Goal: Transaction & Acquisition: Purchase product/service

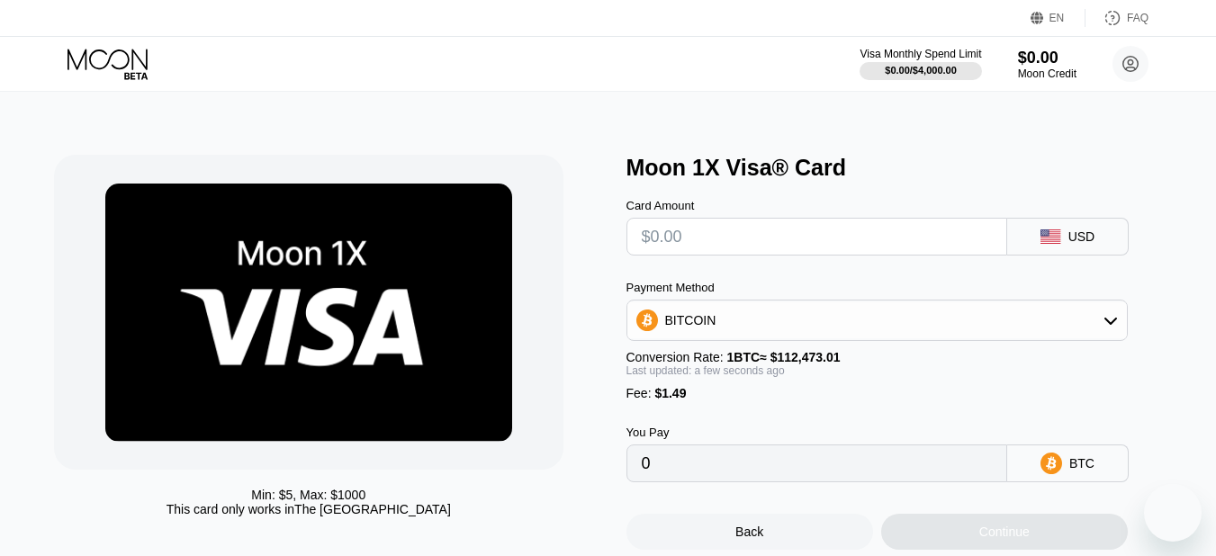
scroll to position [76, 0]
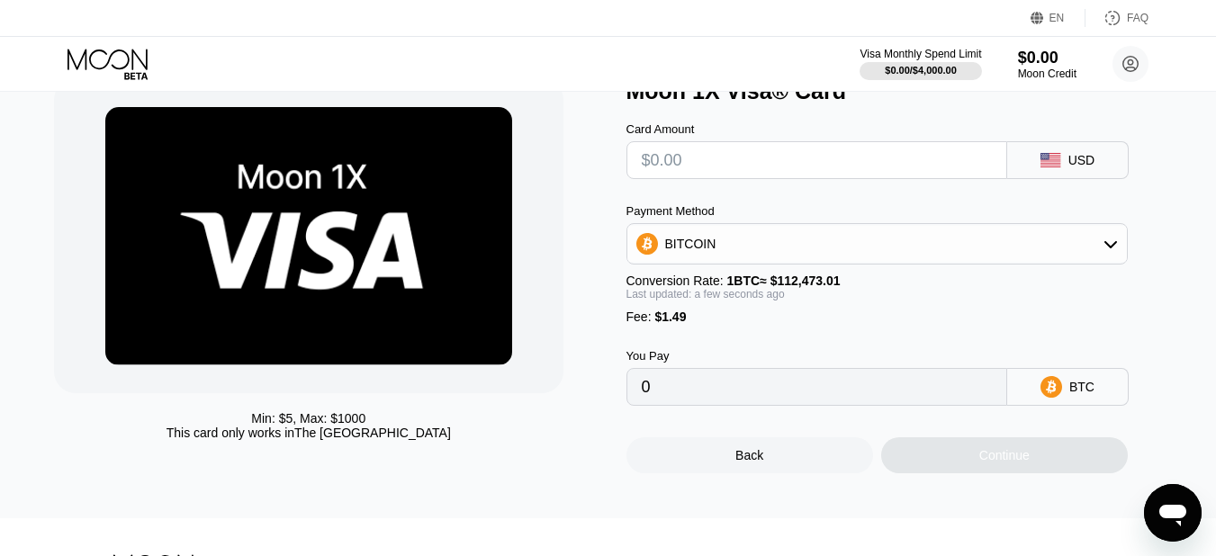
click at [837, 252] on div "BITCOIN" at bounding box center [876, 244] width 499 height 36
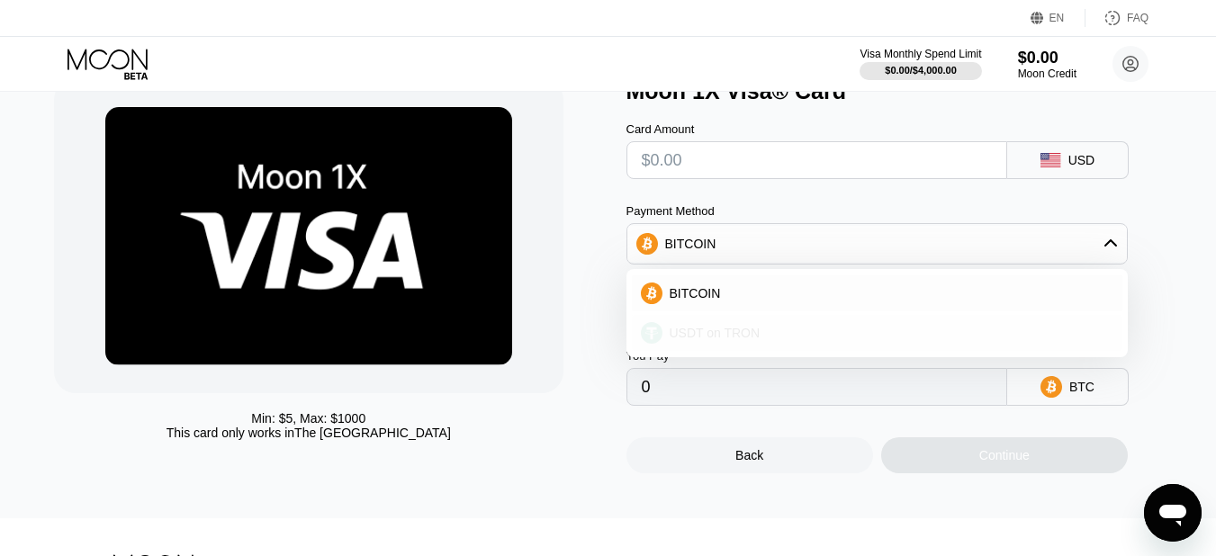
click at [808, 333] on div "USDT on TRON" at bounding box center [887, 333] width 451 height 14
type input "0.00"
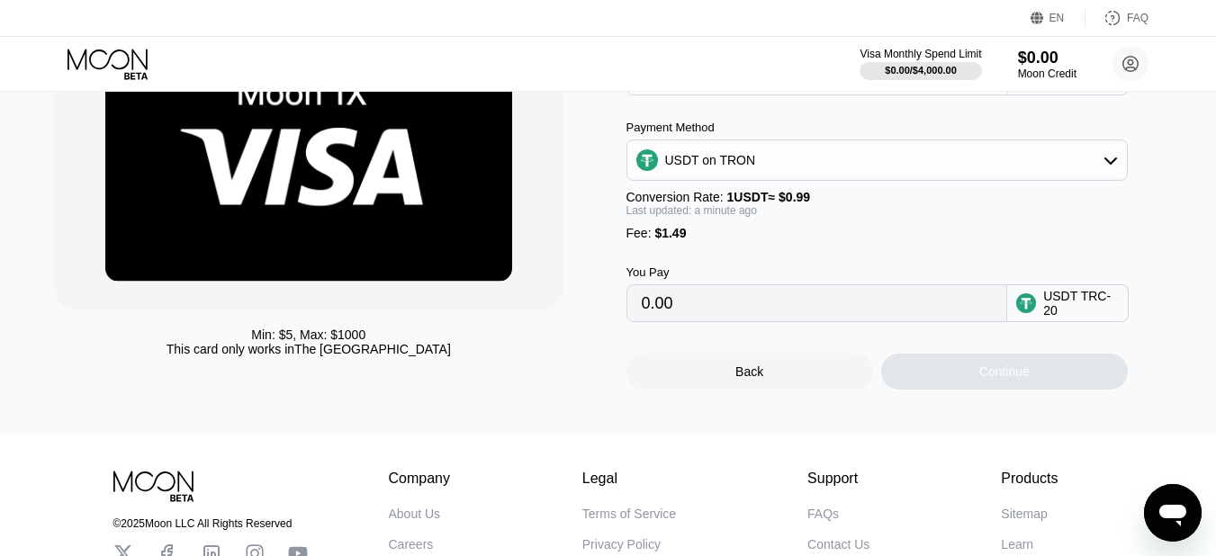
scroll to position [157, 0]
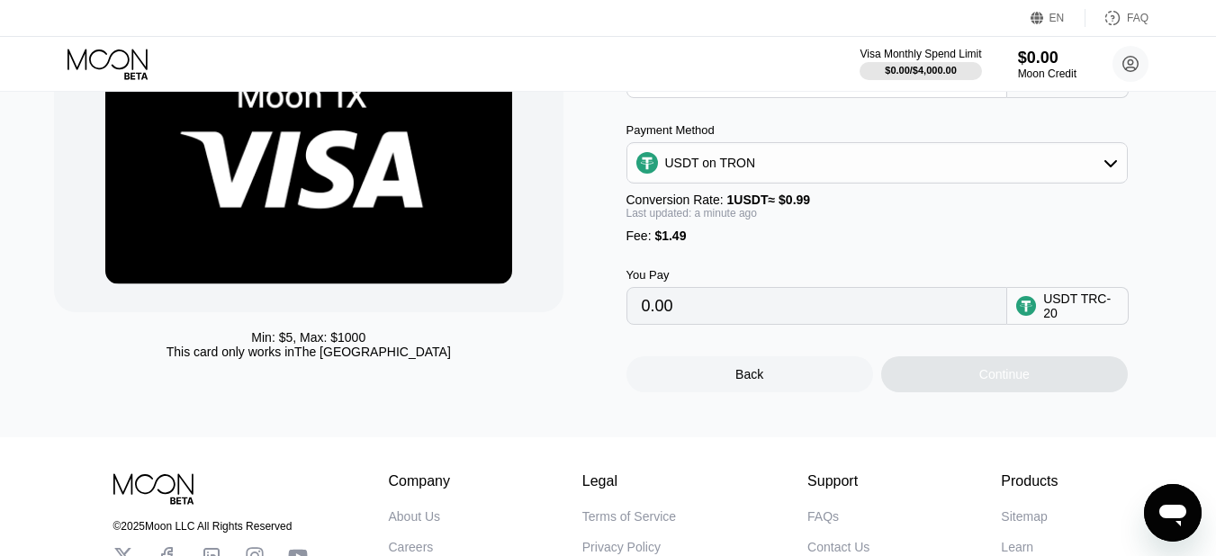
click at [1032, 168] on div "USDT on TRON" at bounding box center [876, 163] width 499 height 36
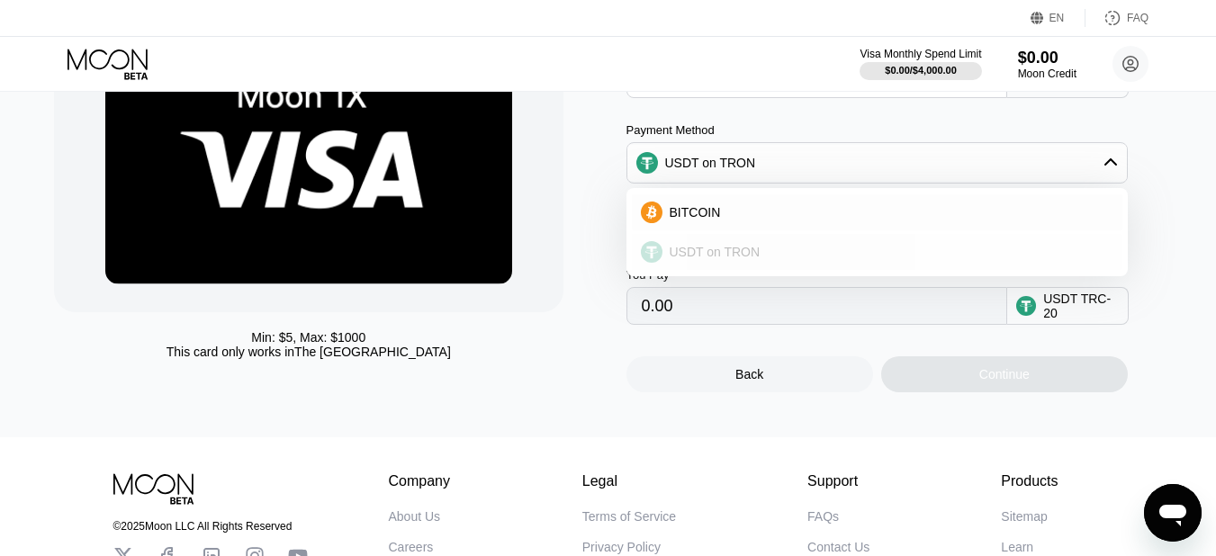
click at [907, 248] on div "USDT on TRON" at bounding box center [877, 252] width 490 height 36
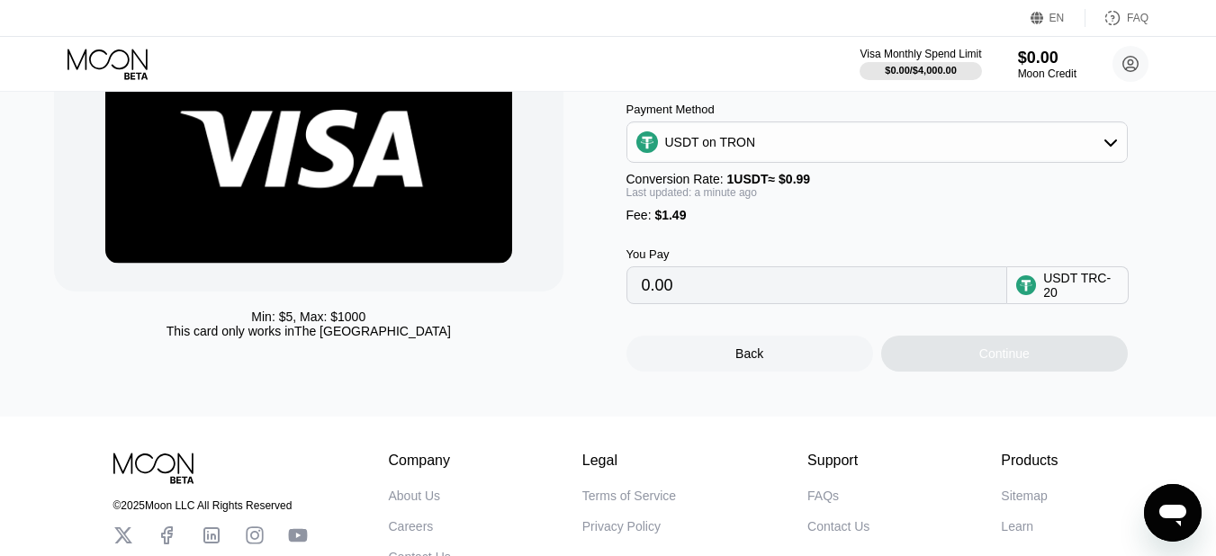
scroll to position [182, 0]
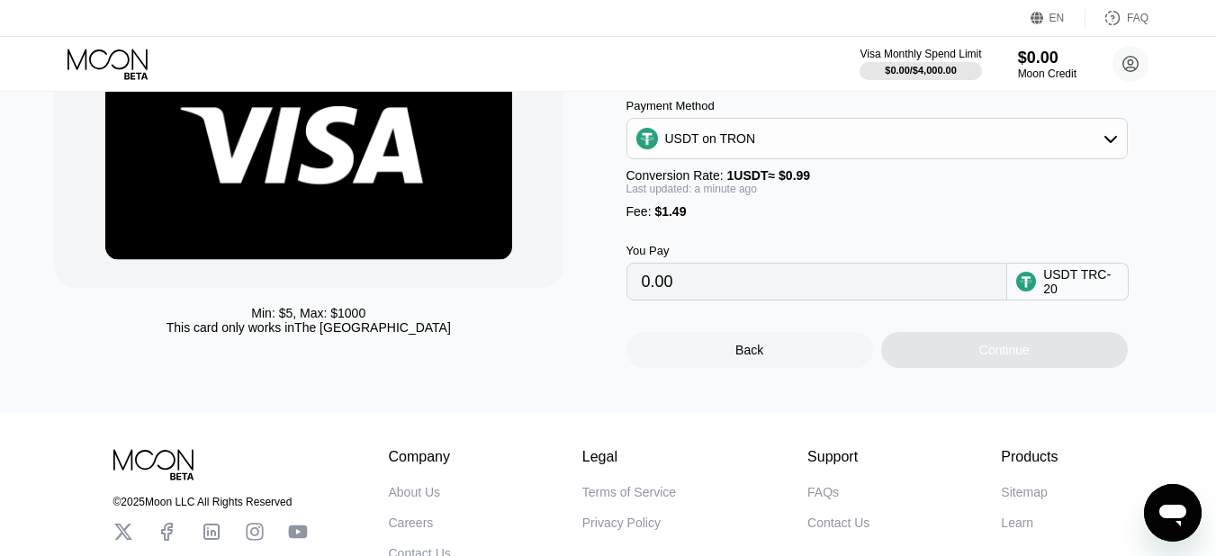
click at [737, 283] on input "0.00" at bounding box center [817, 282] width 350 height 36
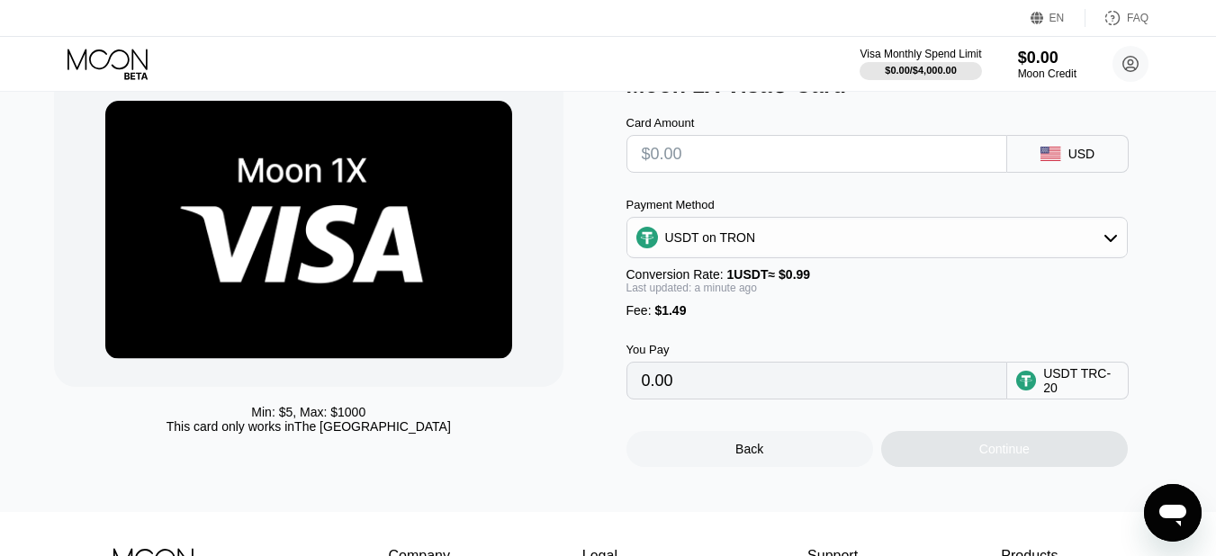
scroll to position [72, 0]
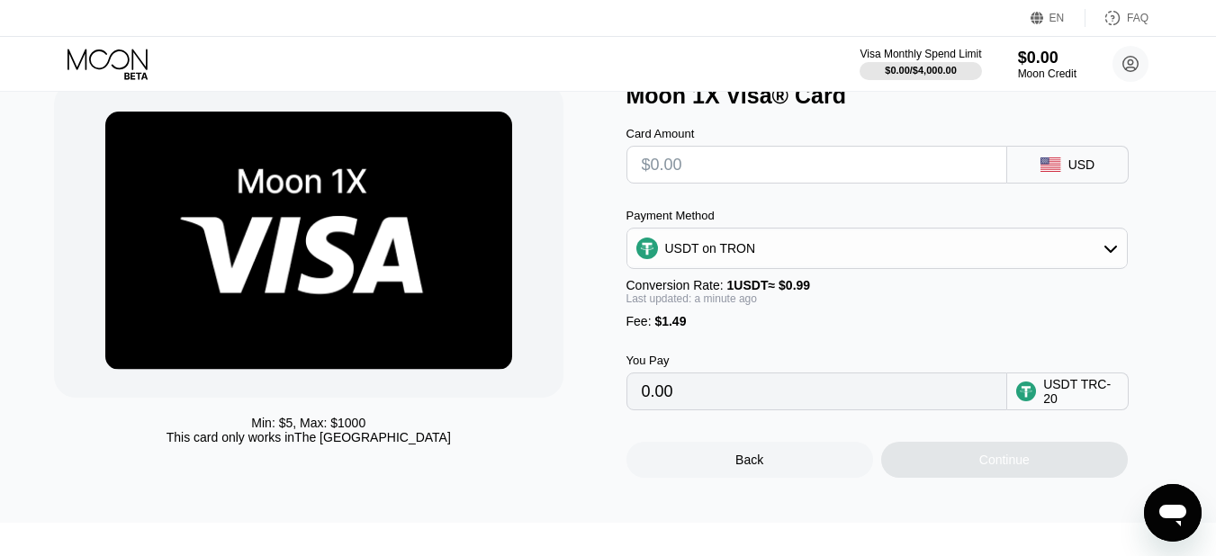
click at [749, 165] on input "text" at bounding box center [817, 165] width 350 height 36
type input "$61"
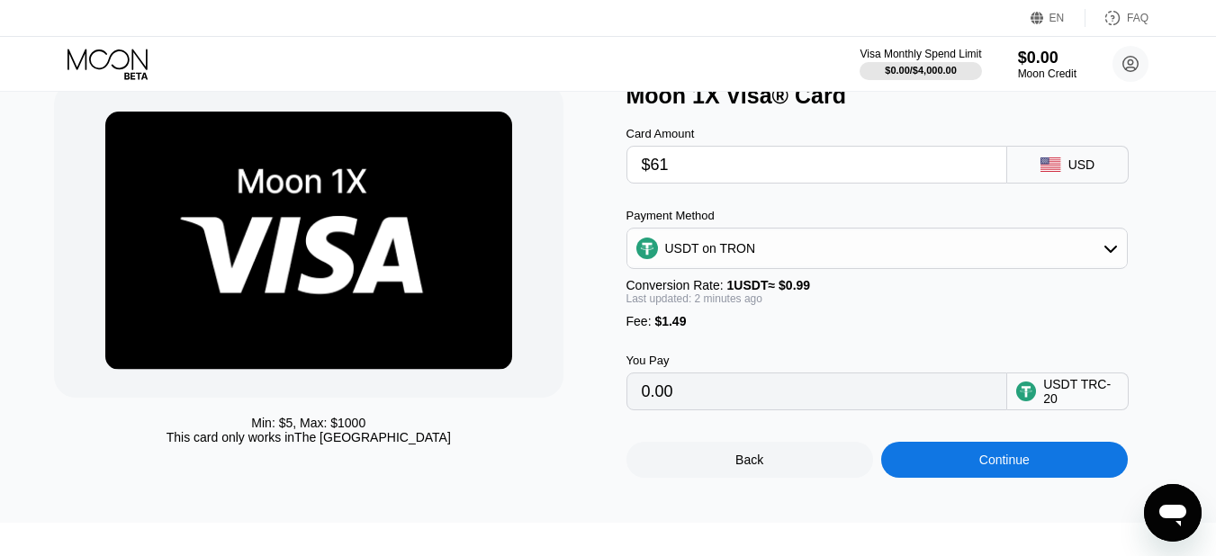
type input "63.12"
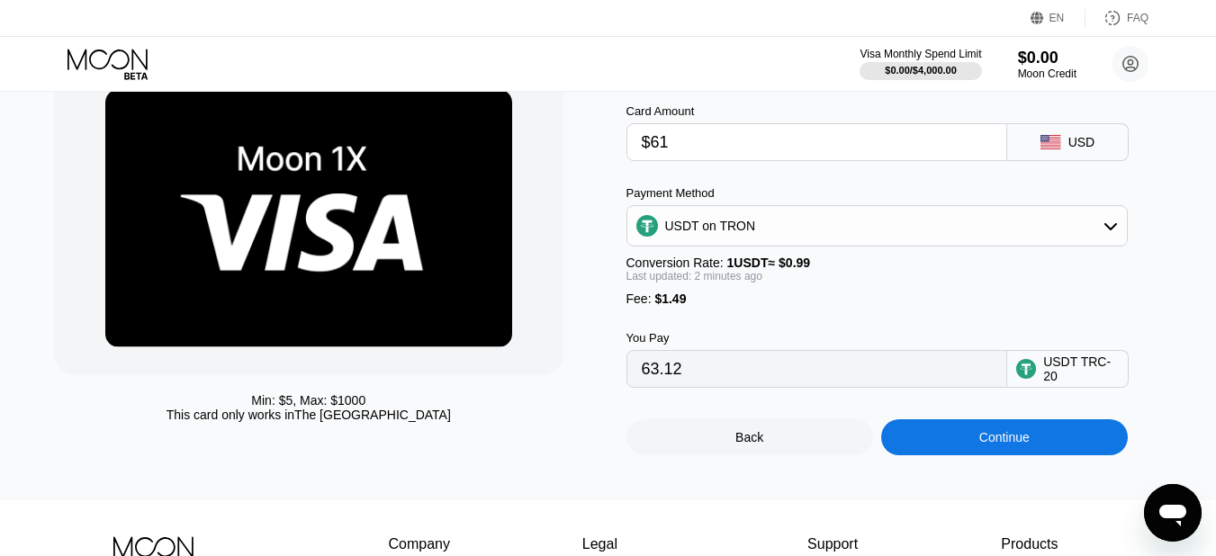
scroll to position [88, 0]
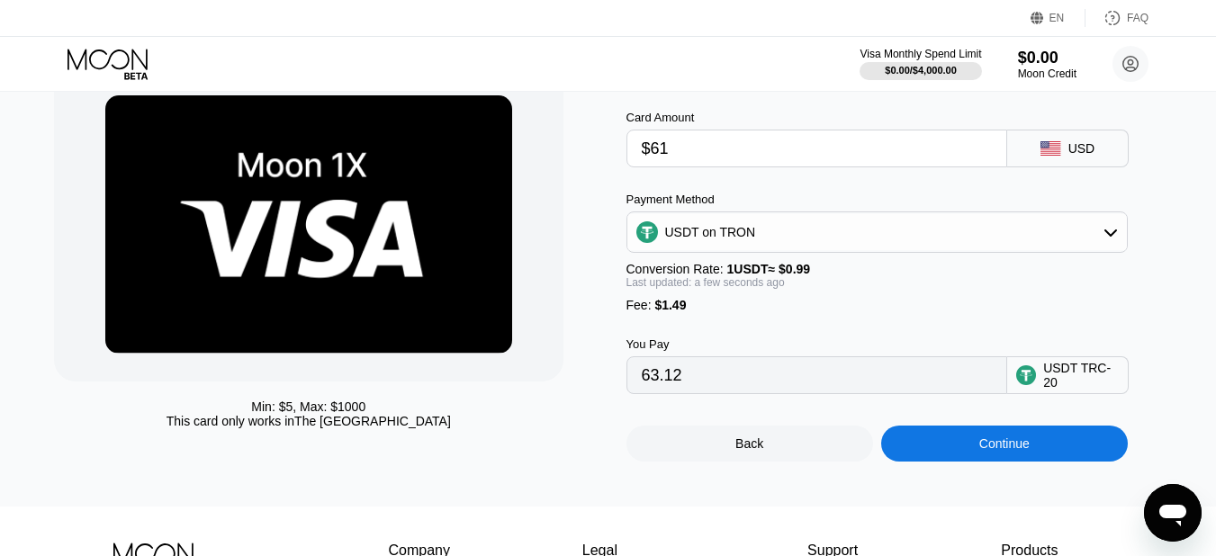
click at [4, 287] on div "Min: $ 5 , Max: $ 1000 This card only works in The United States Moon 1X Visa® …" at bounding box center [608, 255] width 1229 height 503
click at [875, 393] on input "63.12" at bounding box center [817, 375] width 350 height 36
click at [684, 154] on input "$61" at bounding box center [817, 148] width 350 height 36
type input "$6"
type input "7.57"
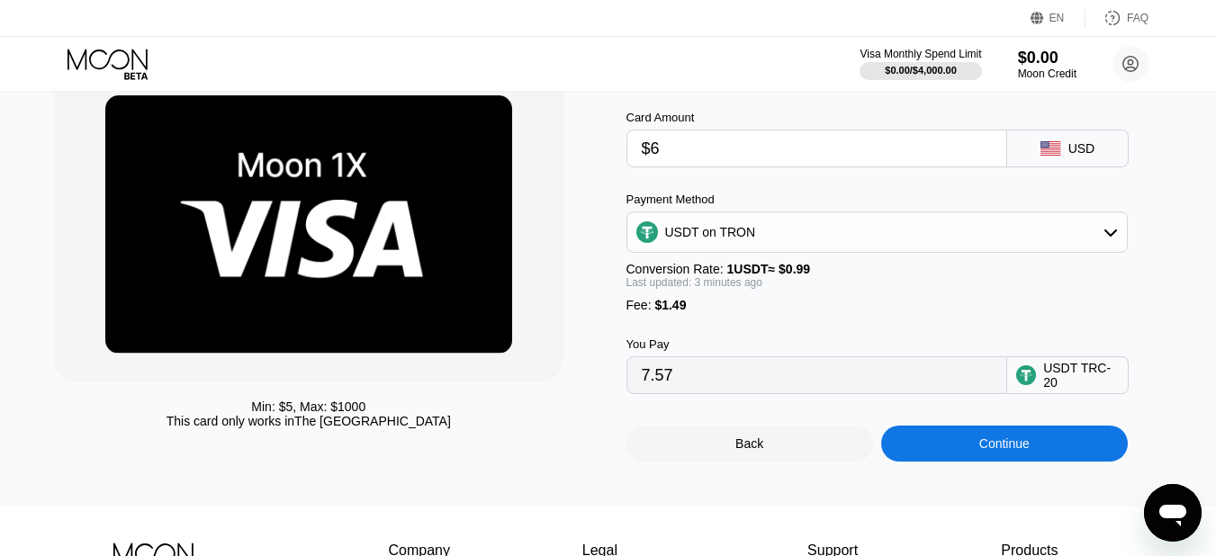
type input "$60"
type input "62.11"
type input "$6"
type input "7.57"
type input "$61"
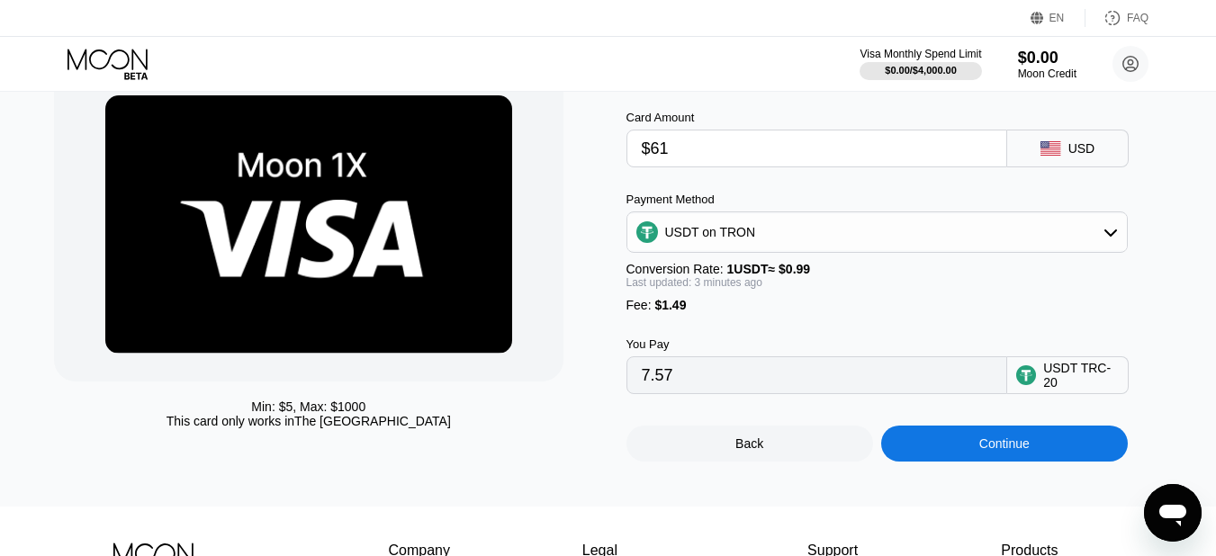
type input "63.12"
type input "$6"
type input "7.57"
type input "$60"
type input "62.11"
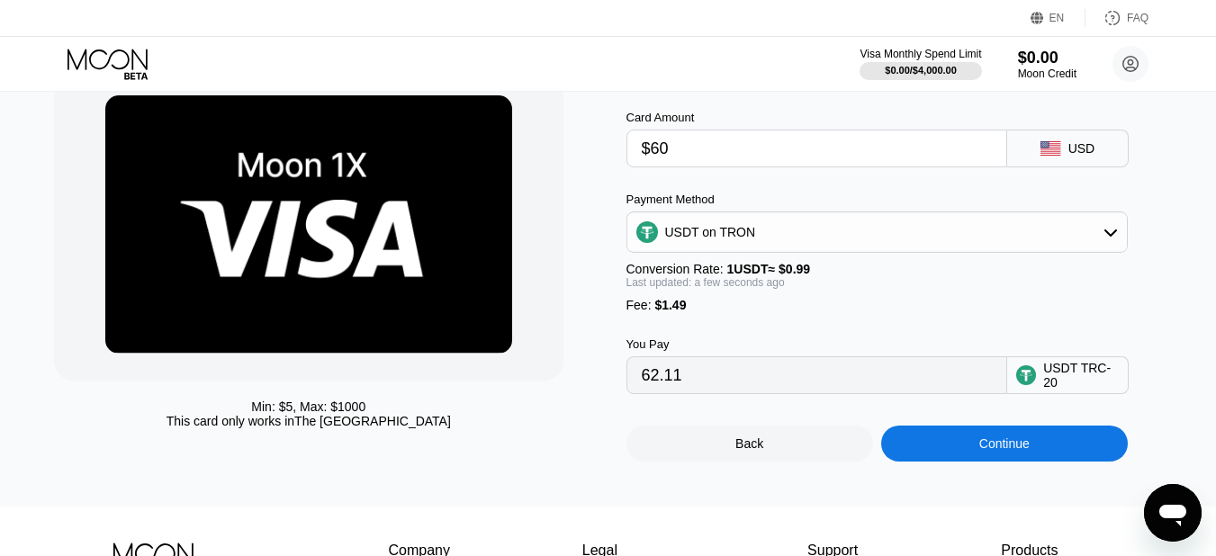
click at [993, 451] on div "Continue" at bounding box center [1004, 443] width 50 height 14
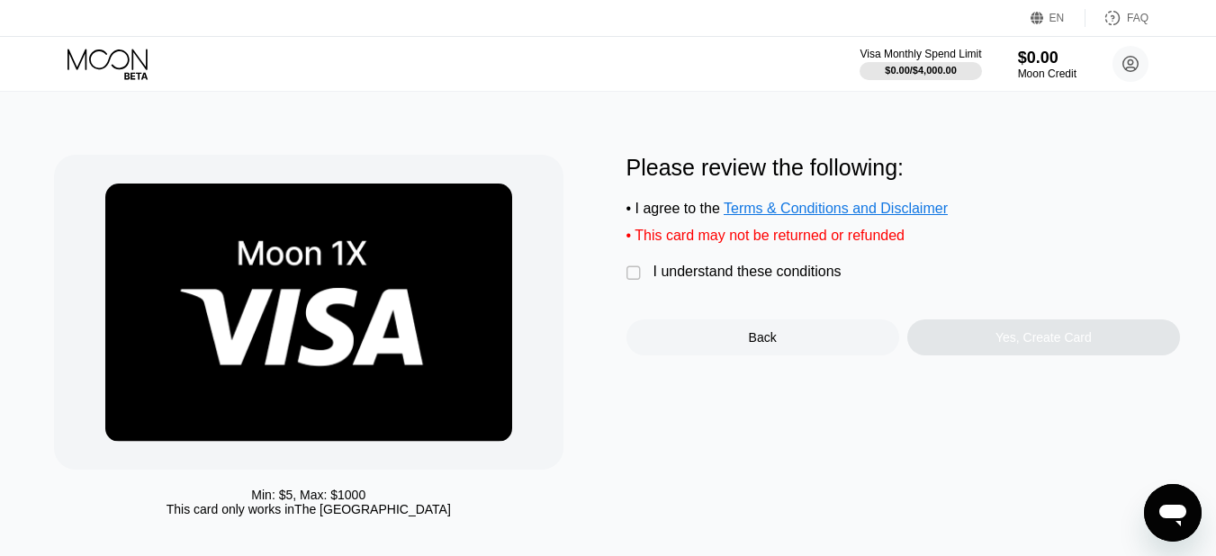
click at [632, 277] on div "" at bounding box center [635, 274] width 18 height 18
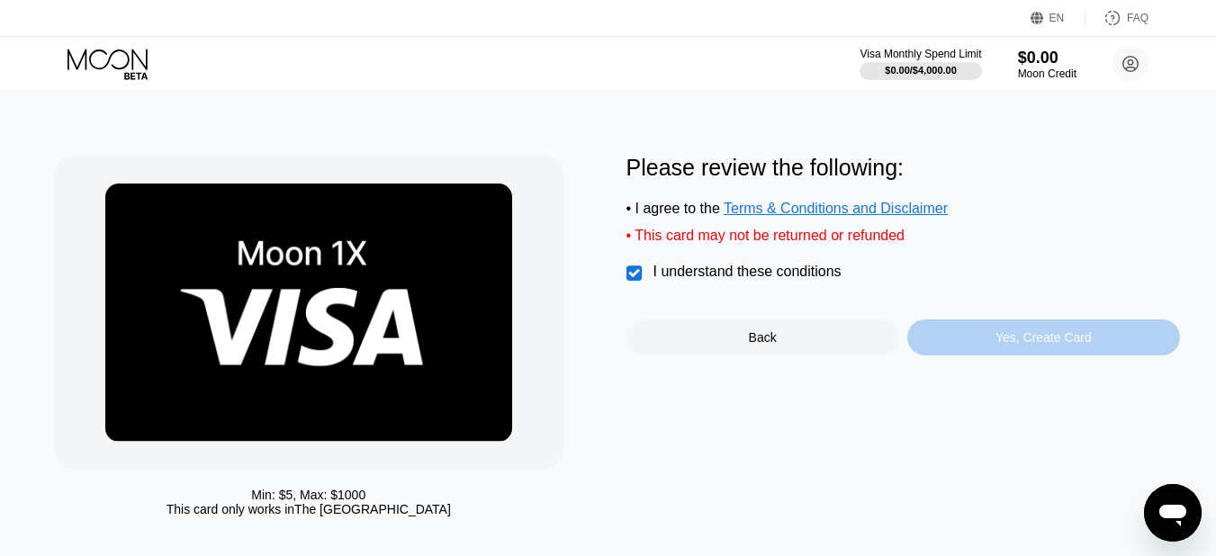
click at [1013, 345] on div "Yes, Create Card" at bounding box center [1043, 337] width 96 height 14
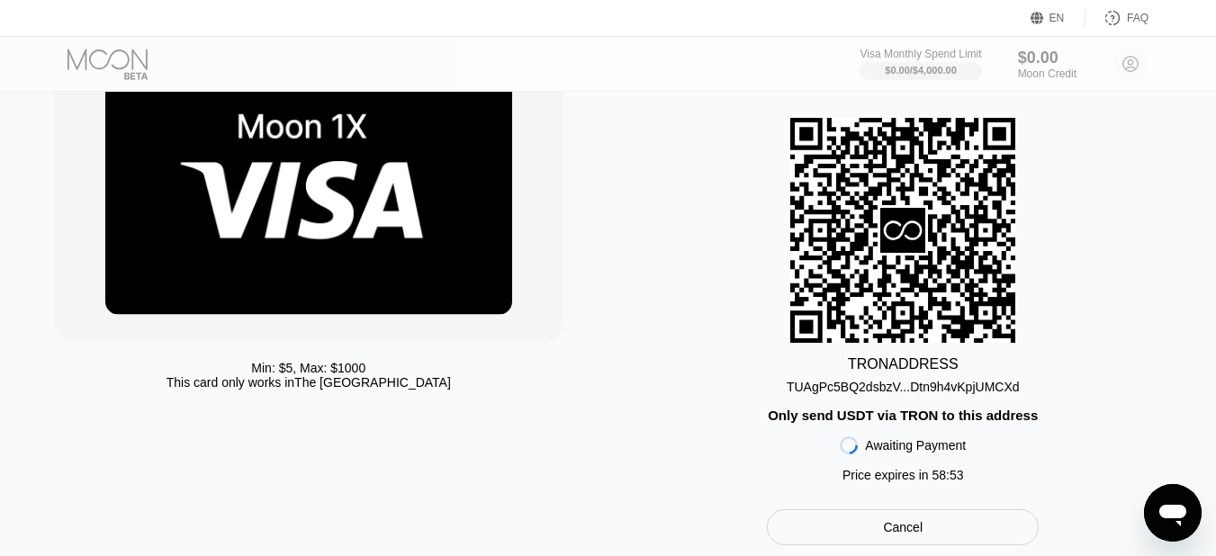
scroll to position [158, 0]
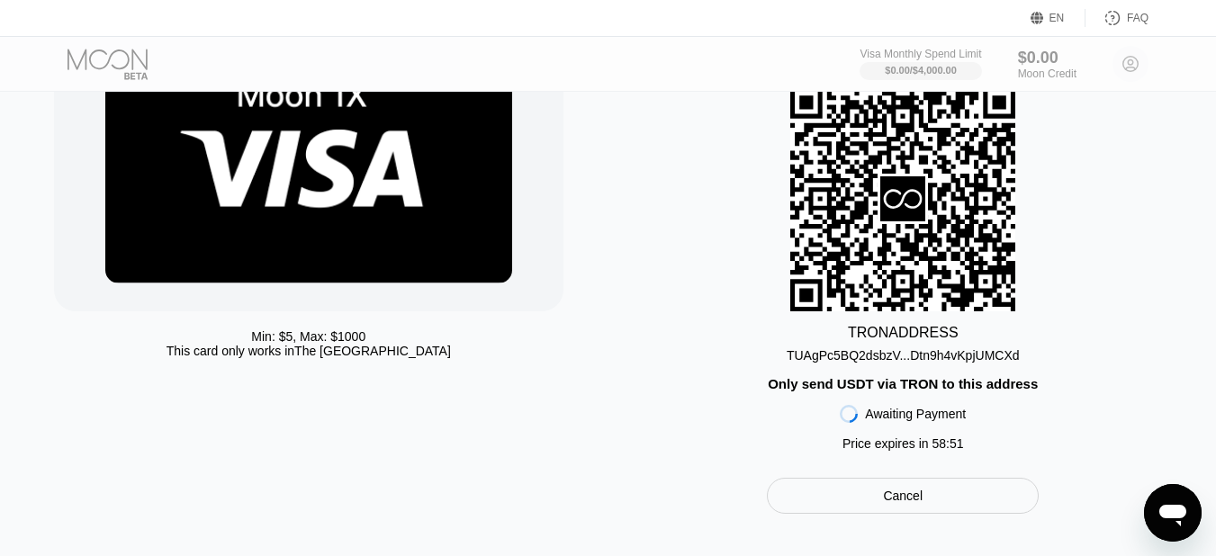
click at [838, 360] on div "TUAgPc5BQ2dsbzV...Dtn9h4vKpjUMCXd" at bounding box center [902, 355] width 233 height 14
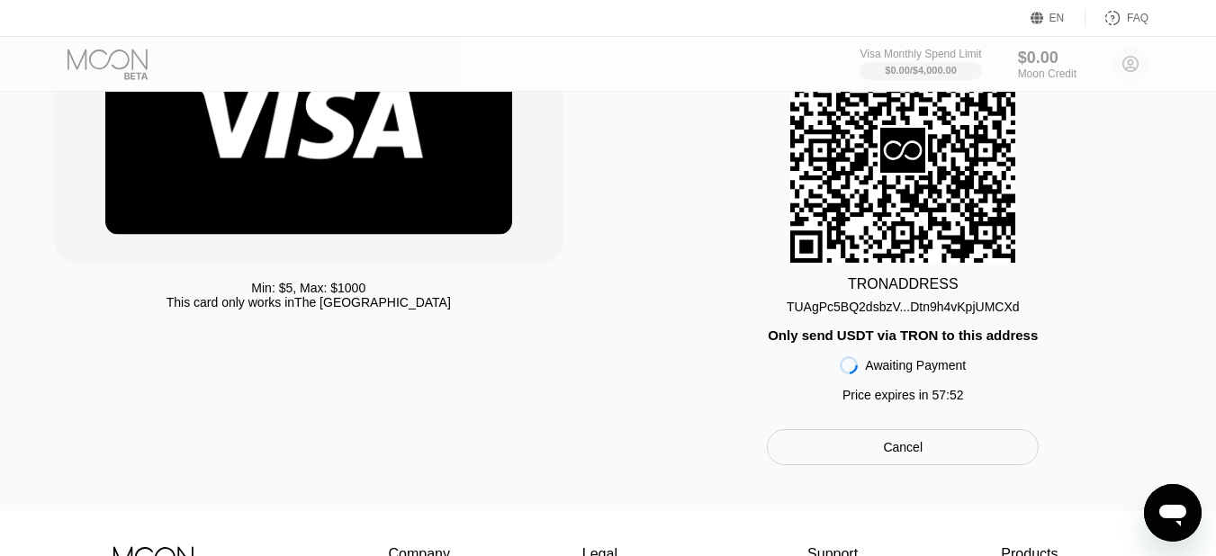
scroll to position [209, 0]
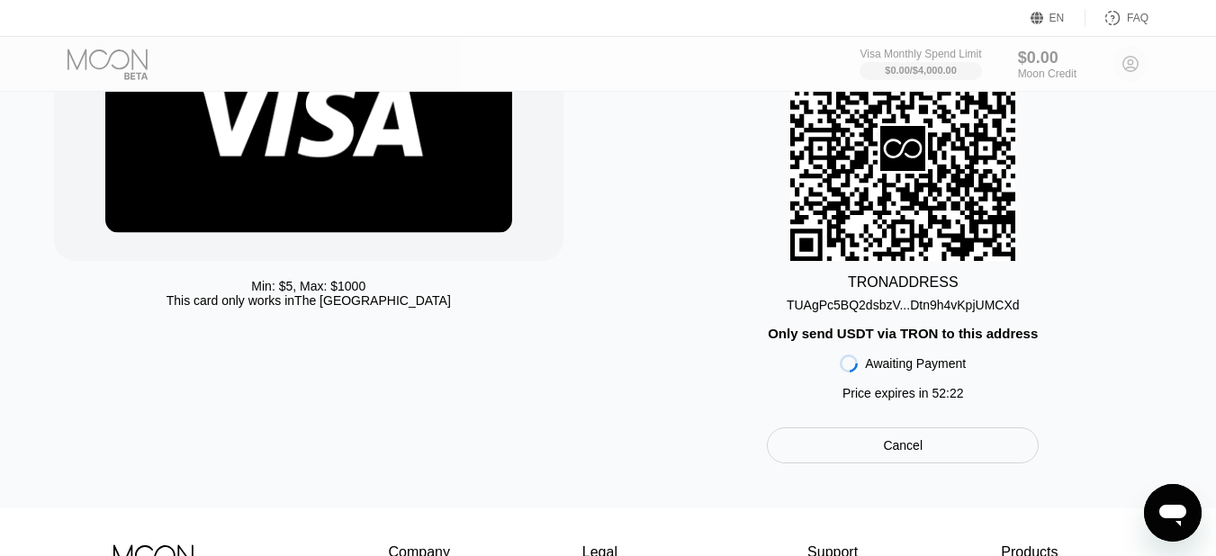
click at [820, 312] on div "TUAgPc5BQ2dsbzV...Dtn9h4vKpjUMCXd" at bounding box center [902, 305] width 233 height 14
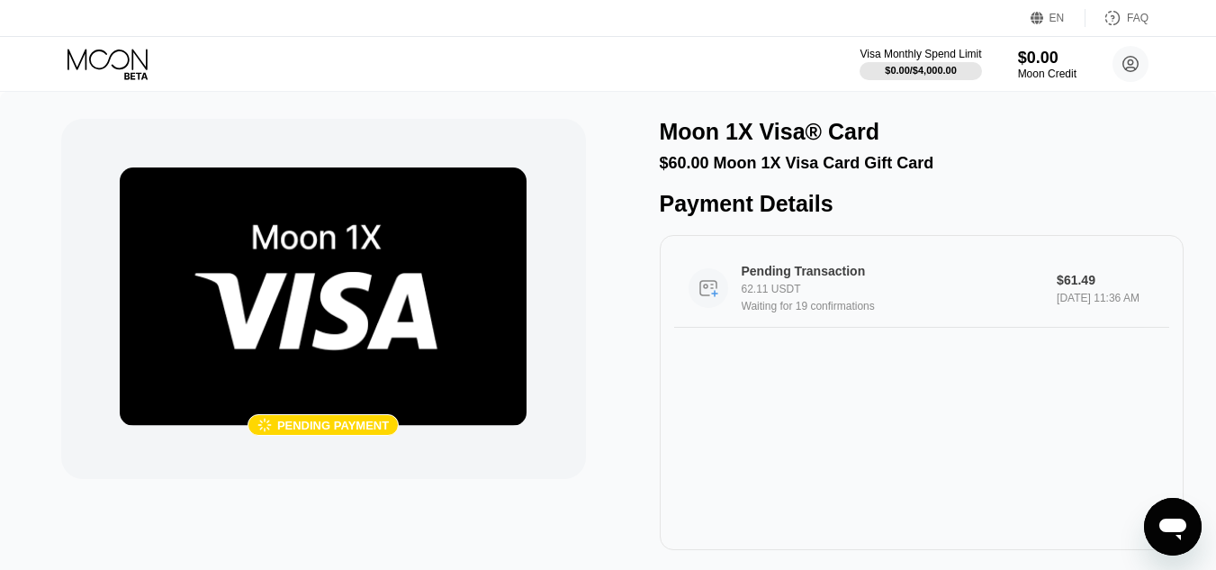
click at [849, 278] on div "Pending Transaction" at bounding box center [889, 271] width 296 height 14
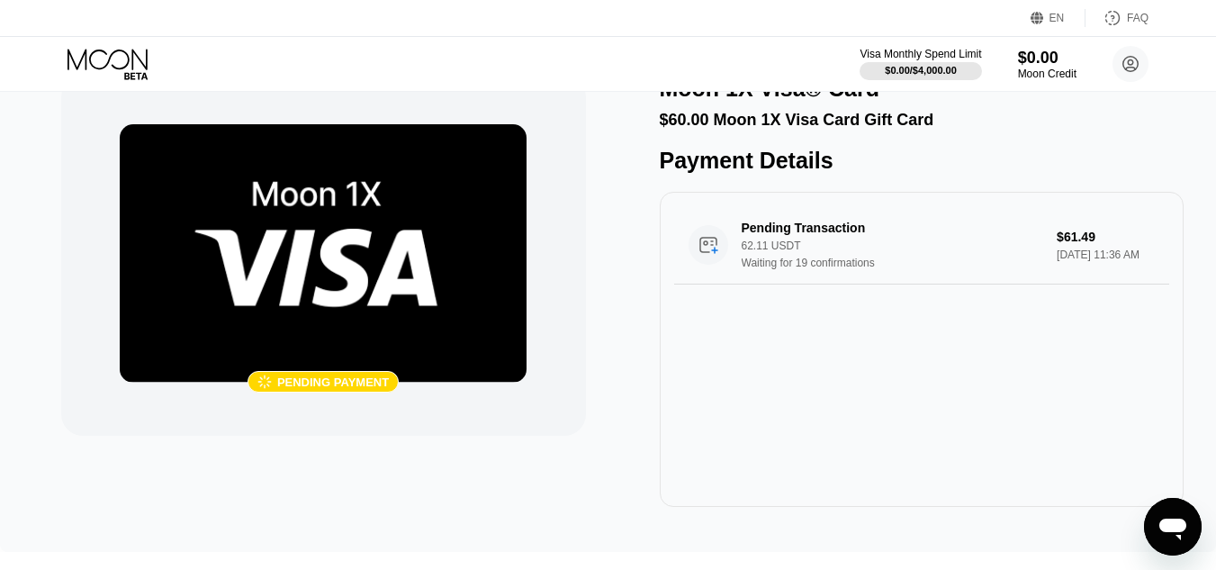
scroll to position [35, 0]
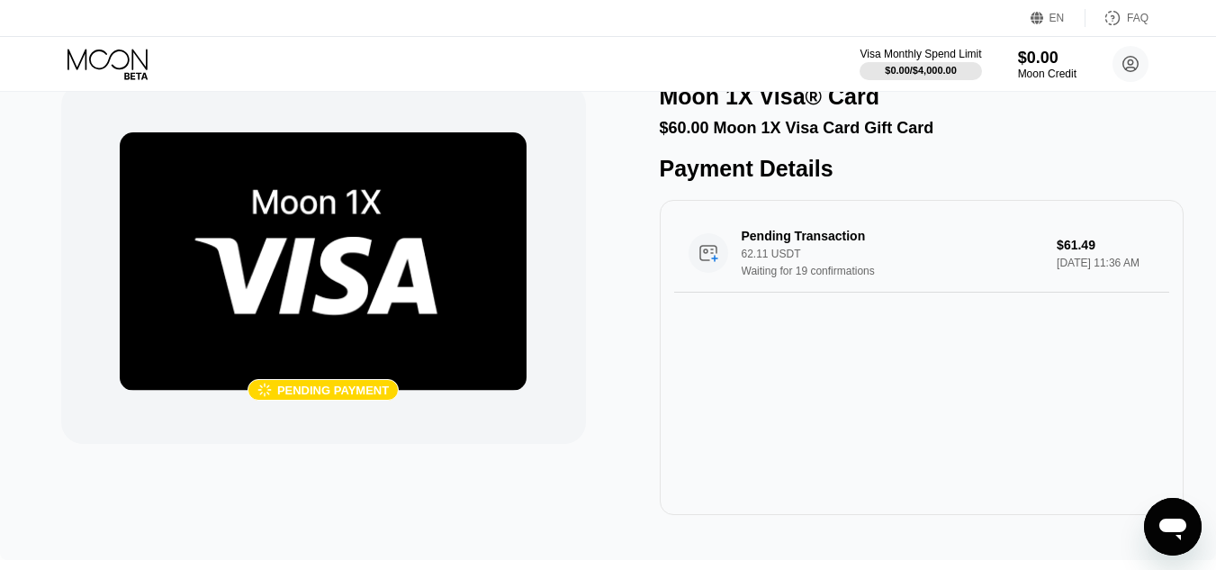
click at [133, 67] on icon at bounding box center [107, 59] width 80 height 21
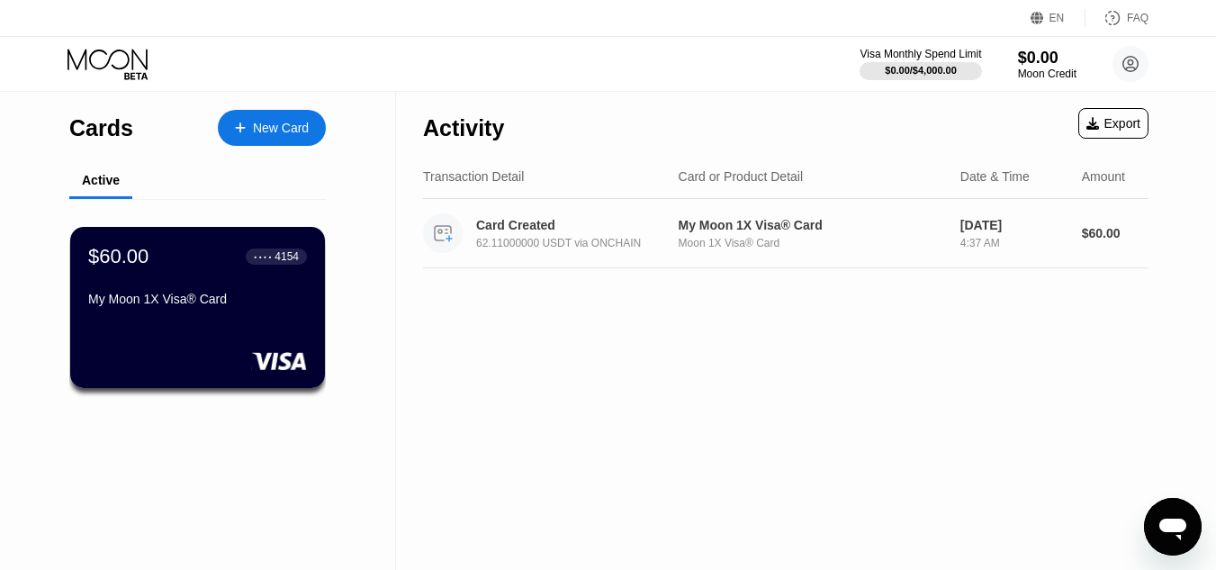
click at [677, 238] on div "Card Created 62.11000000 USDT via ONCHAIN" at bounding box center [584, 233] width 217 height 31
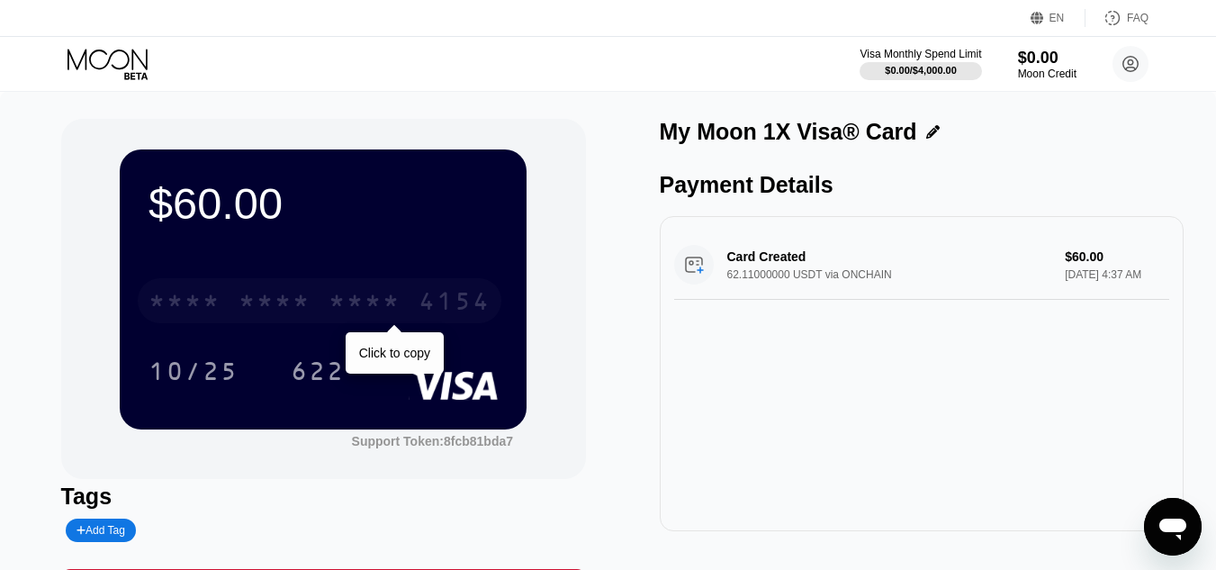
click at [424, 318] on div "4154" at bounding box center [454, 303] width 72 height 29
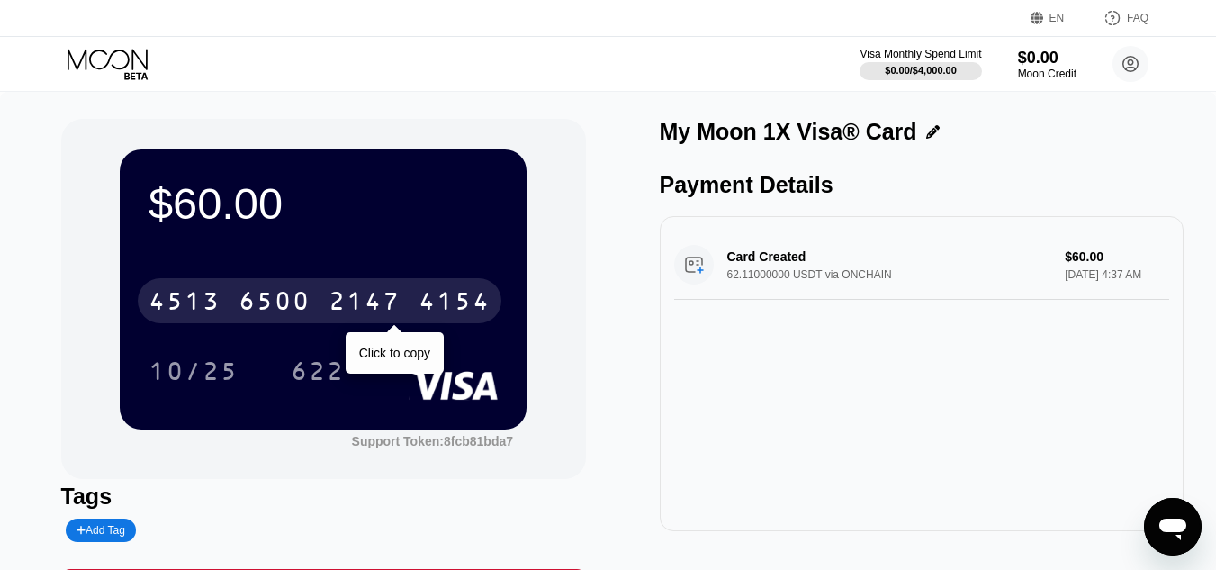
click at [459, 304] on div "4154" at bounding box center [454, 303] width 72 height 29
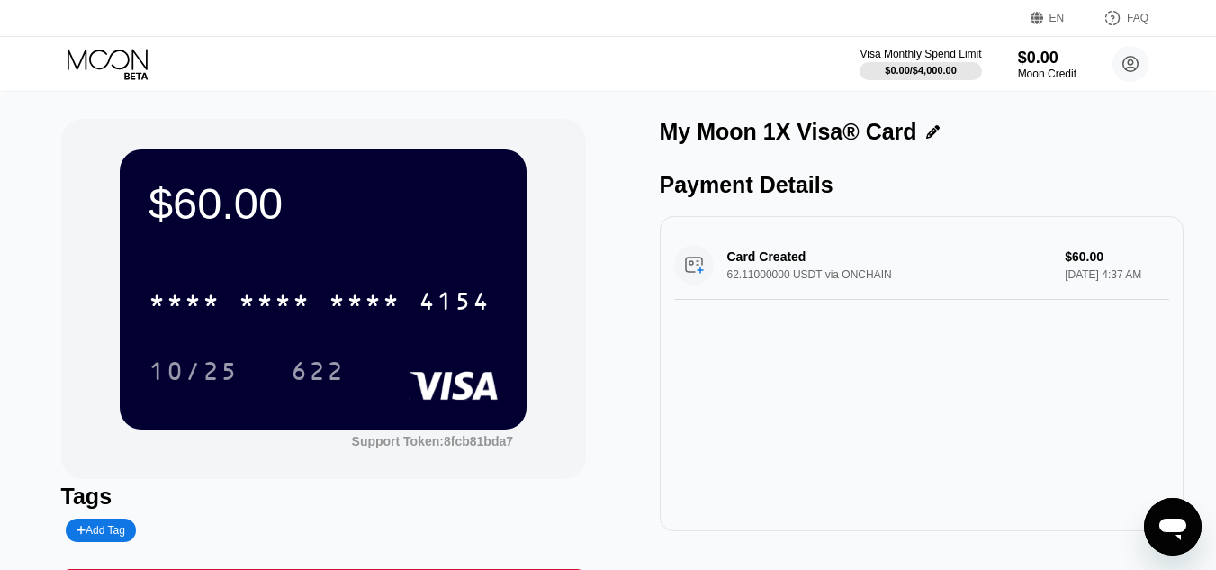
click at [1171, 543] on div "Open messaging window" at bounding box center [1172, 526] width 54 height 54
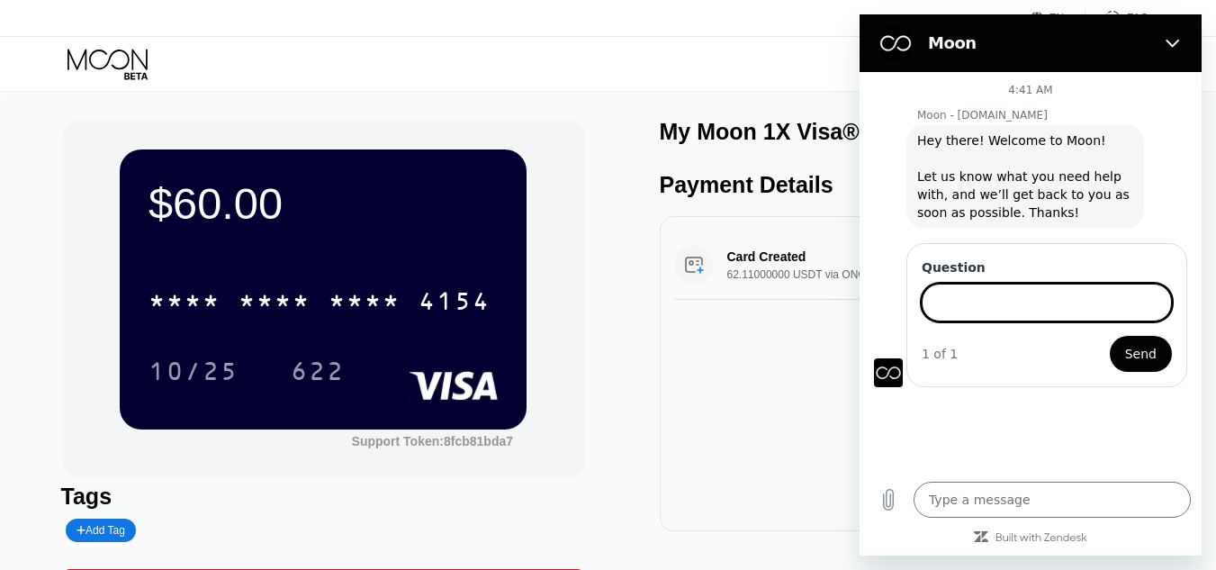
click at [955, 317] on input "Question" at bounding box center [1046, 302] width 250 height 38
type input "which name to use with the card"
click at [1109, 336] on button "Send" at bounding box center [1140, 354] width 62 height 36
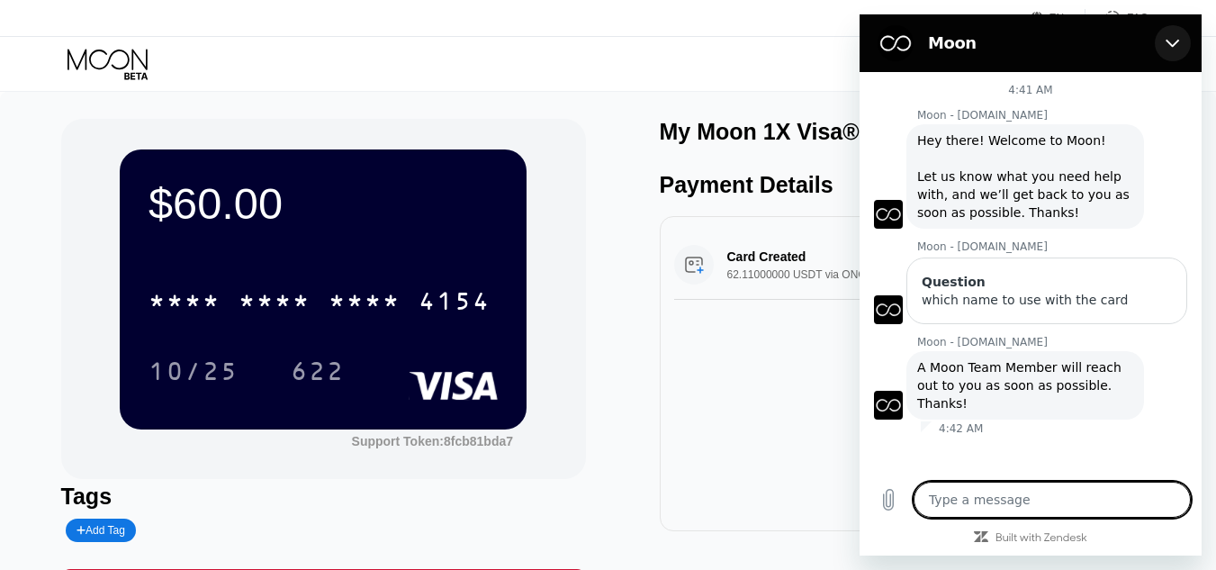
click at [1181, 40] on button "Close" at bounding box center [1172, 43] width 36 height 36
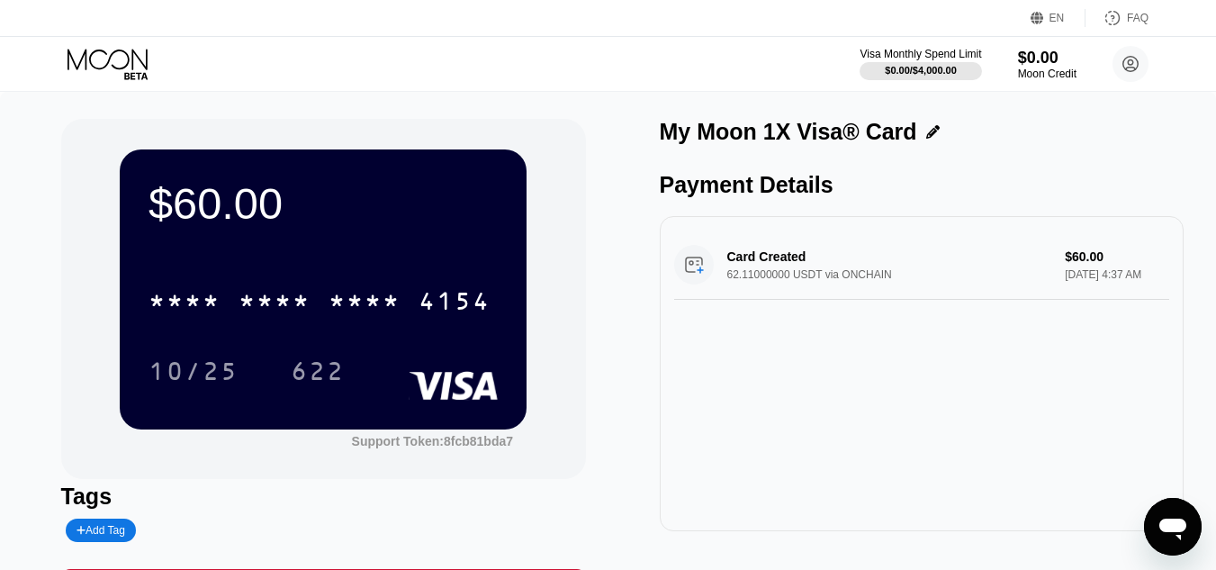
click at [1165, 533] on icon "Open messaging window" at bounding box center [1172, 526] width 32 height 32
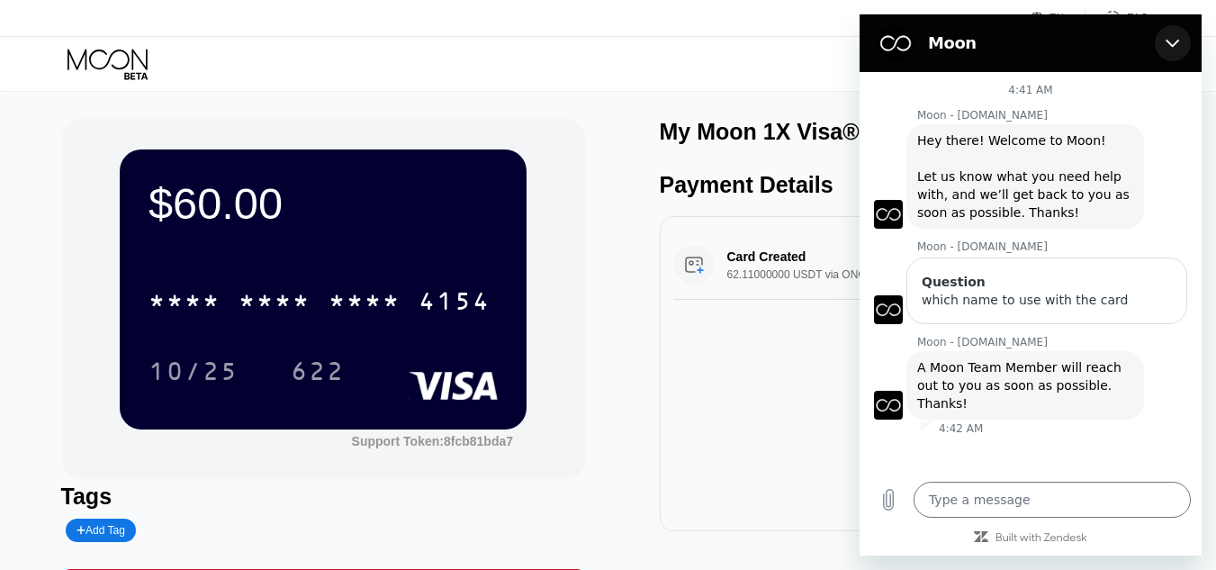
click at [1166, 34] on button "Close" at bounding box center [1172, 43] width 36 height 36
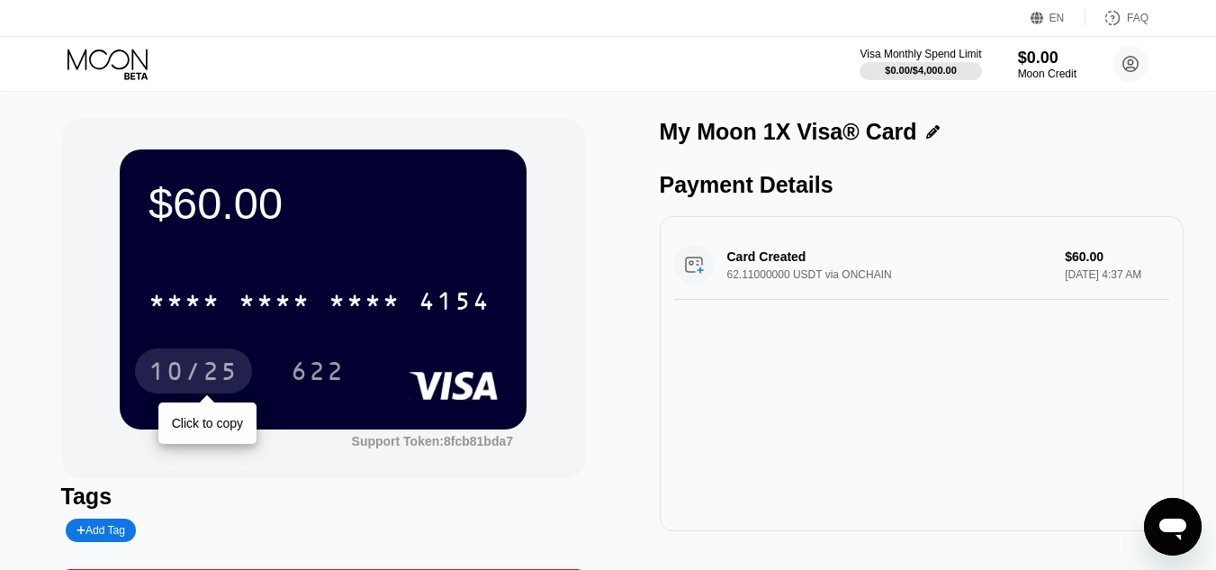
click at [229, 375] on div "10/25" at bounding box center [193, 373] width 90 height 29
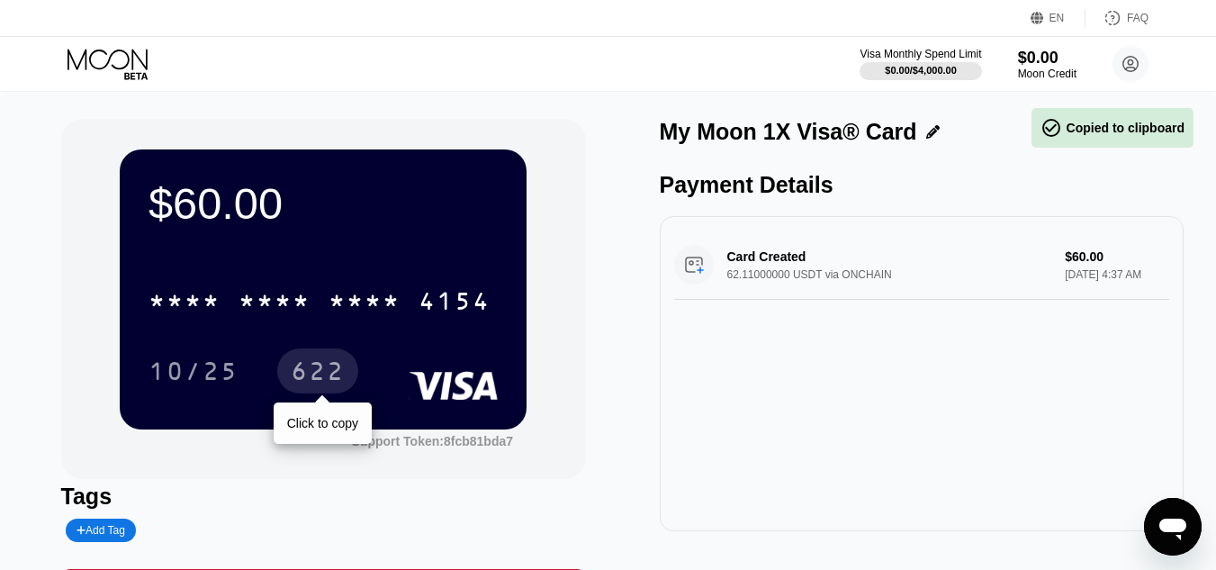
click at [307, 366] on div "622" at bounding box center [318, 373] width 54 height 29
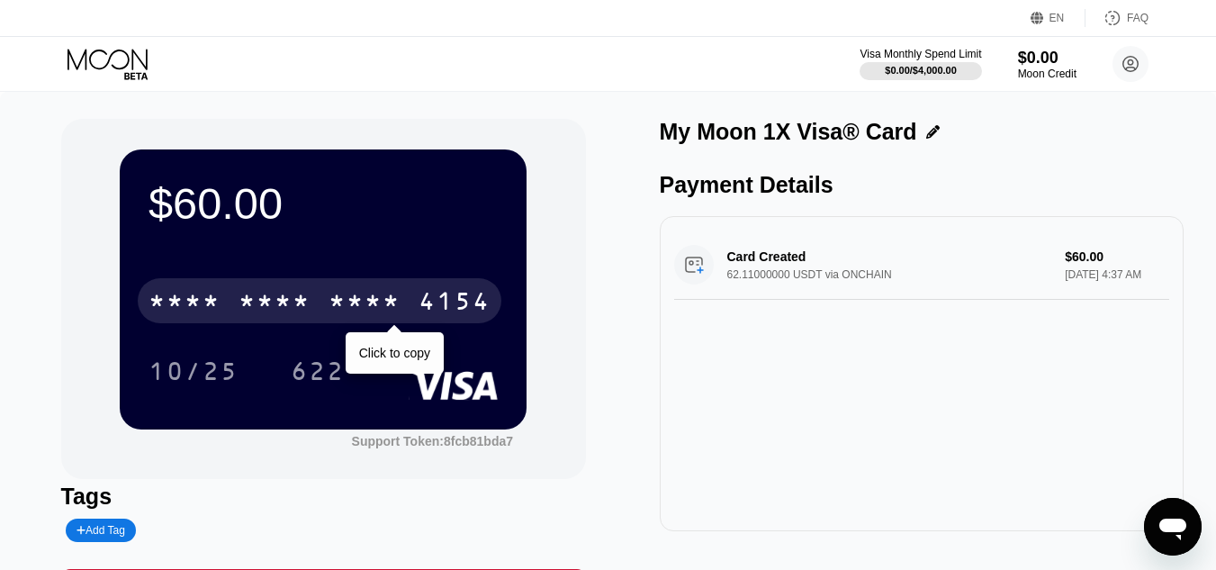
click at [482, 295] on div "4154" at bounding box center [454, 303] width 72 height 29
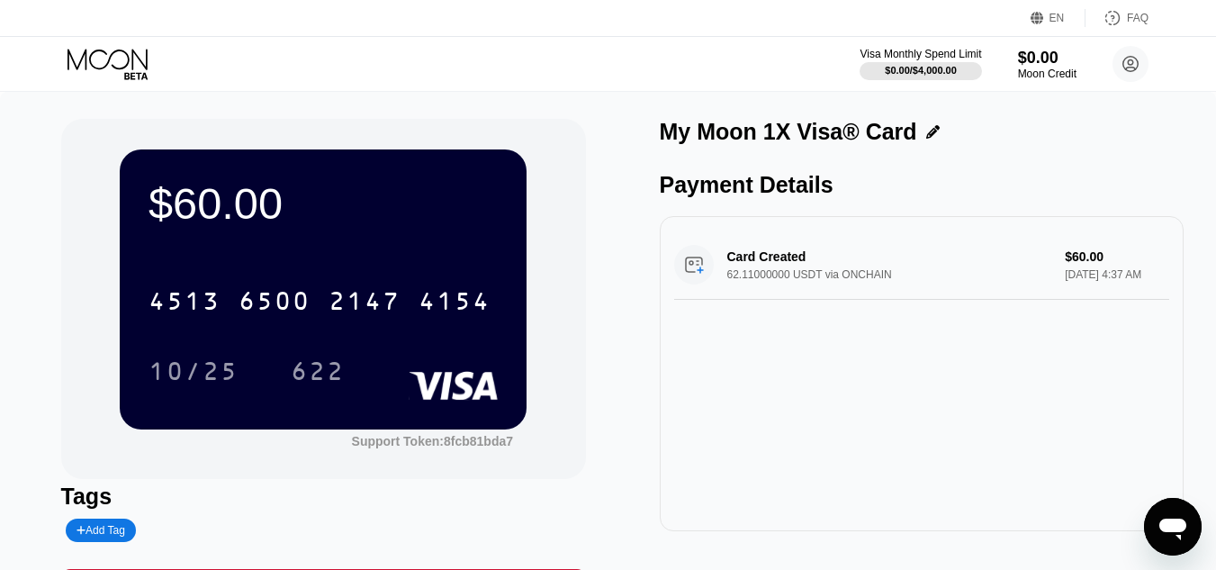
click at [341, 368] on div "622" at bounding box center [318, 373] width 54 height 29
type textarea "x"
